Goal: Check status: Check status

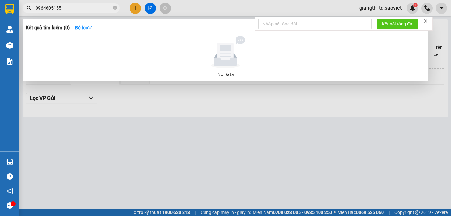
click at [72, 8] on input "0964605155" at bounding box center [74, 8] width 76 height 7
drag, startPoint x: 0, startPoint y: 0, endPoint x: 66, endPoint y: 13, distance: 67.1
drag, startPoint x: 66, startPoint y: 13, endPoint x: 64, endPoint y: 8, distance: 5.2
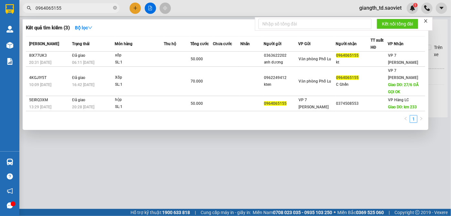
click at [75, 7] on input "0964065155" at bounding box center [74, 8] width 76 height 7
paste input "395992819"
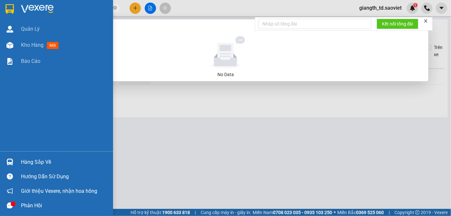
drag, startPoint x: 49, startPoint y: 4, endPoint x: 0, endPoint y: 2, distance: 49.1
click at [0, 2] on section "Kết quả tìm kiếm ( 0 ) Bộ lọc No Data 0395992819 giangth_td.saoviet 1 Quản [PER…" at bounding box center [225, 108] width 451 height 216
paste input "964605155"
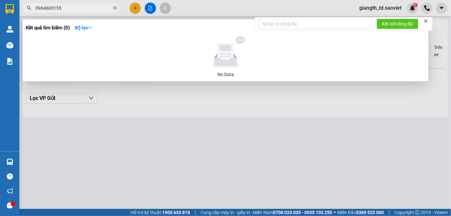
drag, startPoint x: 65, startPoint y: 7, endPoint x: 0, endPoint y: 3, distance: 65.0
click at [0, 3] on section "Kết quả tìm kiếm ( 0 ) Bộ lọc No Data 0964605155 giangth_td.saoviet 1 Quản [PER…" at bounding box center [225, 108] width 451 height 216
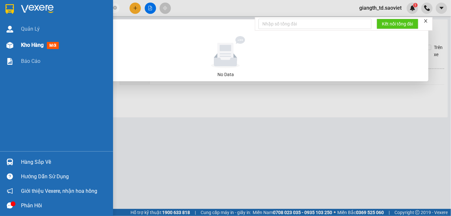
paste input "06"
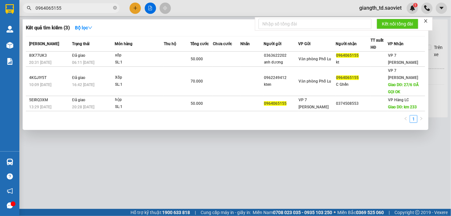
click at [65, 8] on input "0964065155" at bounding box center [74, 8] width 76 height 7
paste input "44"
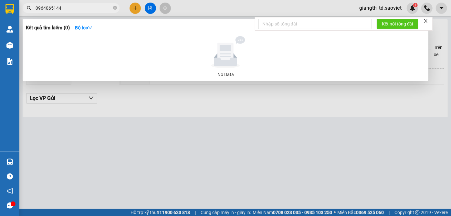
drag, startPoint x: 52, startPoint y: 8, endPoint x: 77, endPoint y: 8, distance: 24.9
click at [77, 8] on input "0964065144" at bounding box center [74, 8] width 76 height 7
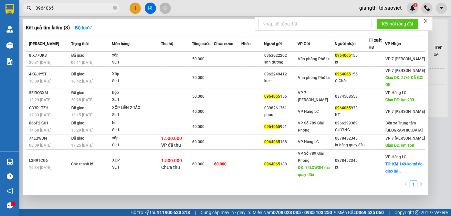
drag, startPoint x: 46, startPoint y: 7, endPoint x: 87, endPoint y: 16, distance: 42.0
click at [87, 14] on div "Kết quả tìm kiếm ( 8 ) Bộ lọc Mã ĐH Trạng thái Món hàng Thu hộ Tổng cước Chưa c…" at bounding box center [63, 8] width 126 height 11
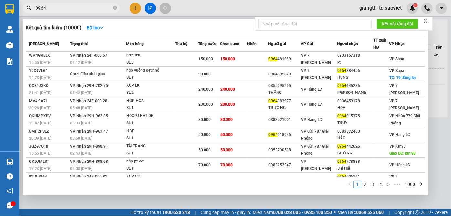
drag, startPoint x: 53, startPoint y: 6, endPoint x: 0, endPoint y: 5, distance: 53.3
click at [0, 5] on section "Kết quả tìm kiếm ( 10000 ) Bộ lọc Mã ĐH Trạng thái Món hàng Thu hộ Tổng cước Ch…" at bounding box center [225, 108] width 451 height 216
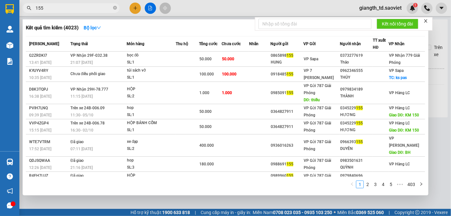
type input "155"
click at [196, 27] on div "Kết quả tìm kiếm ( 4023 ) Bộ lọc" at bounding box center [225, 28] width 399 height 10
